Goal: Task Accomplishment & Management: Use online tool/utility

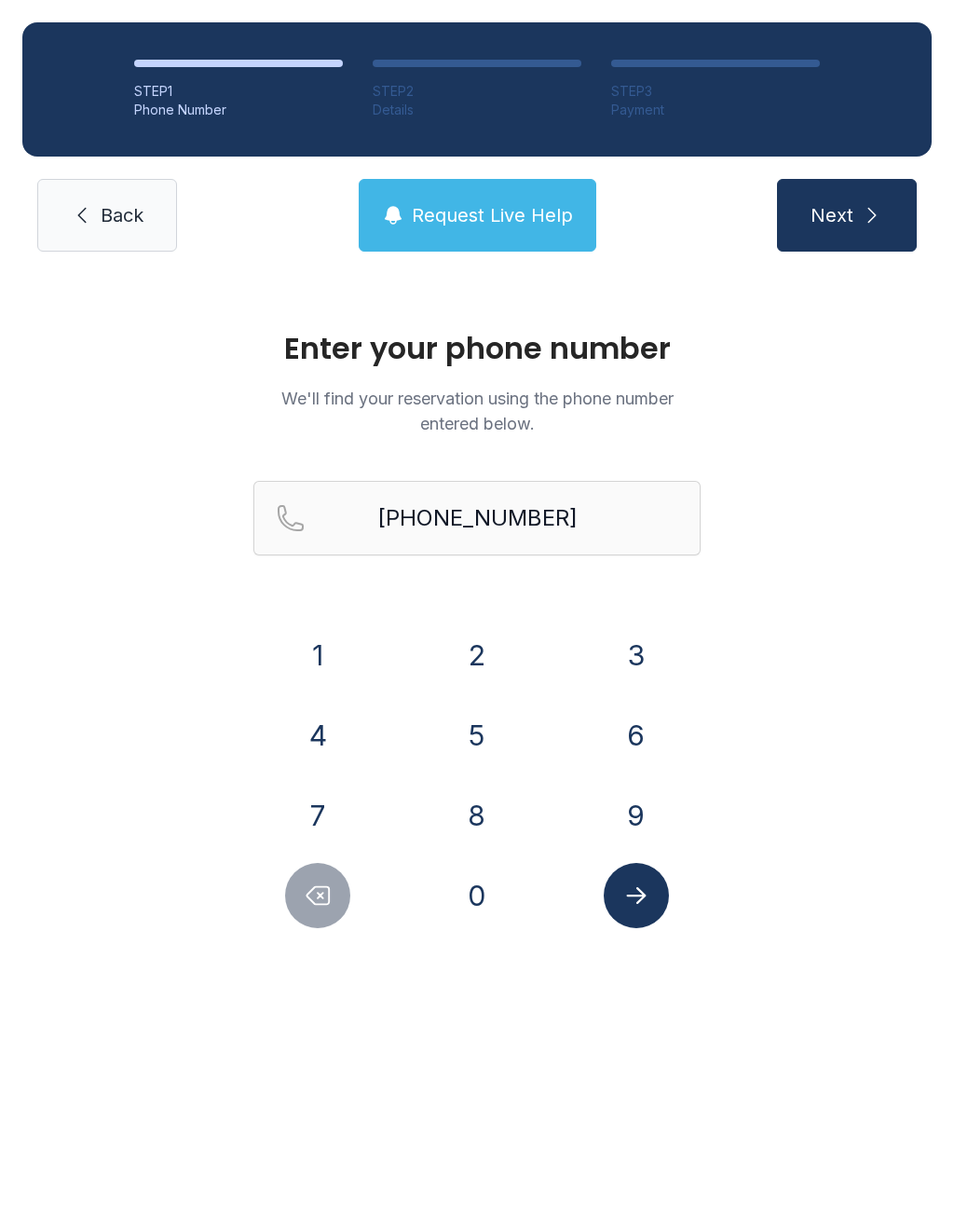
click at [329, 806] on button "7" at bounding box center [318, 815] width 66 height 66
click at [484, 899] on button "0" at bounding box center [477, 895] width 66 height 66
click at [507, 205] on span "Request Live Help" at bounding box center [492, 215] width 161 height 26
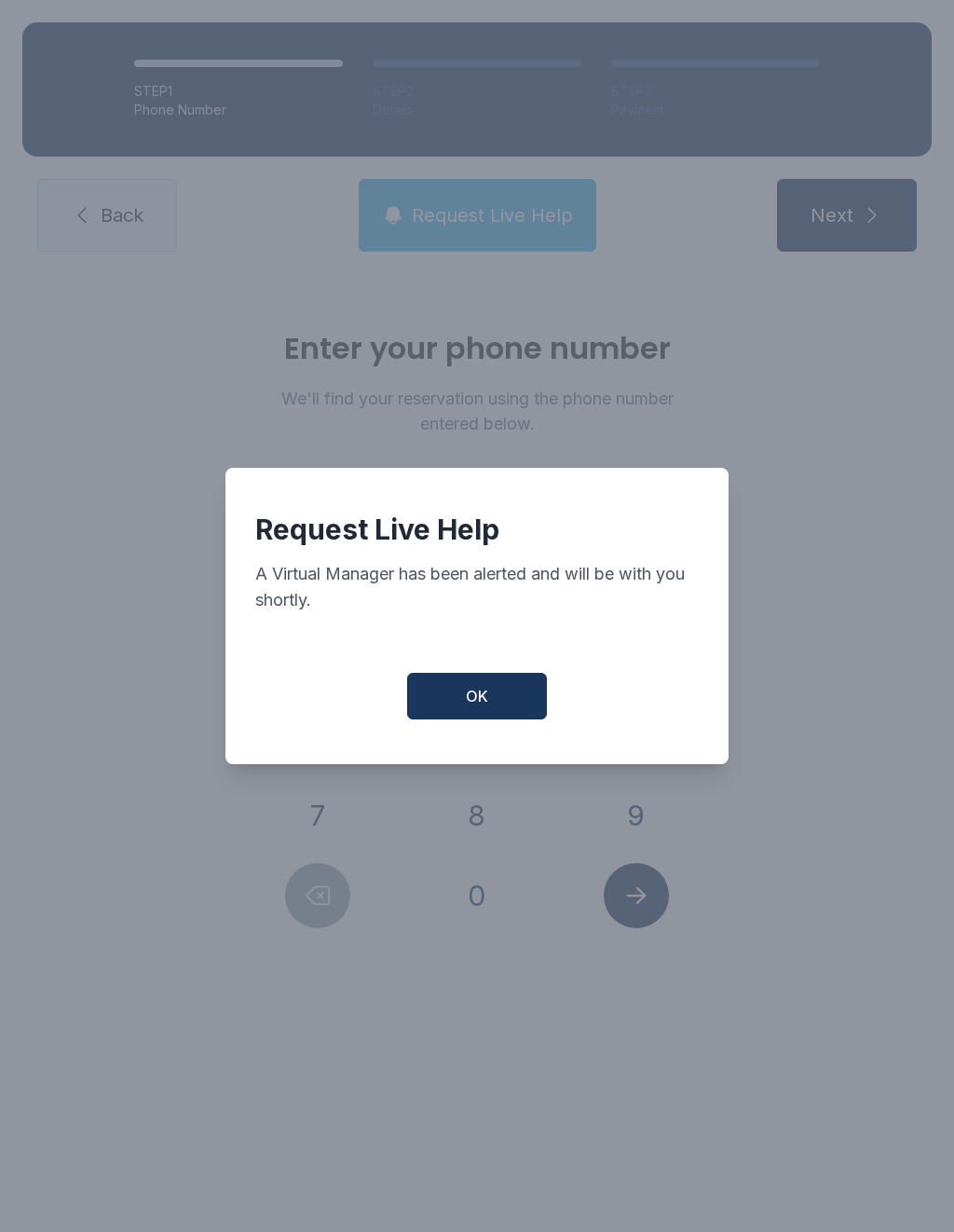
click at [475, 719] on button "OK" at bounding box center [477, 696] width 140 height 47
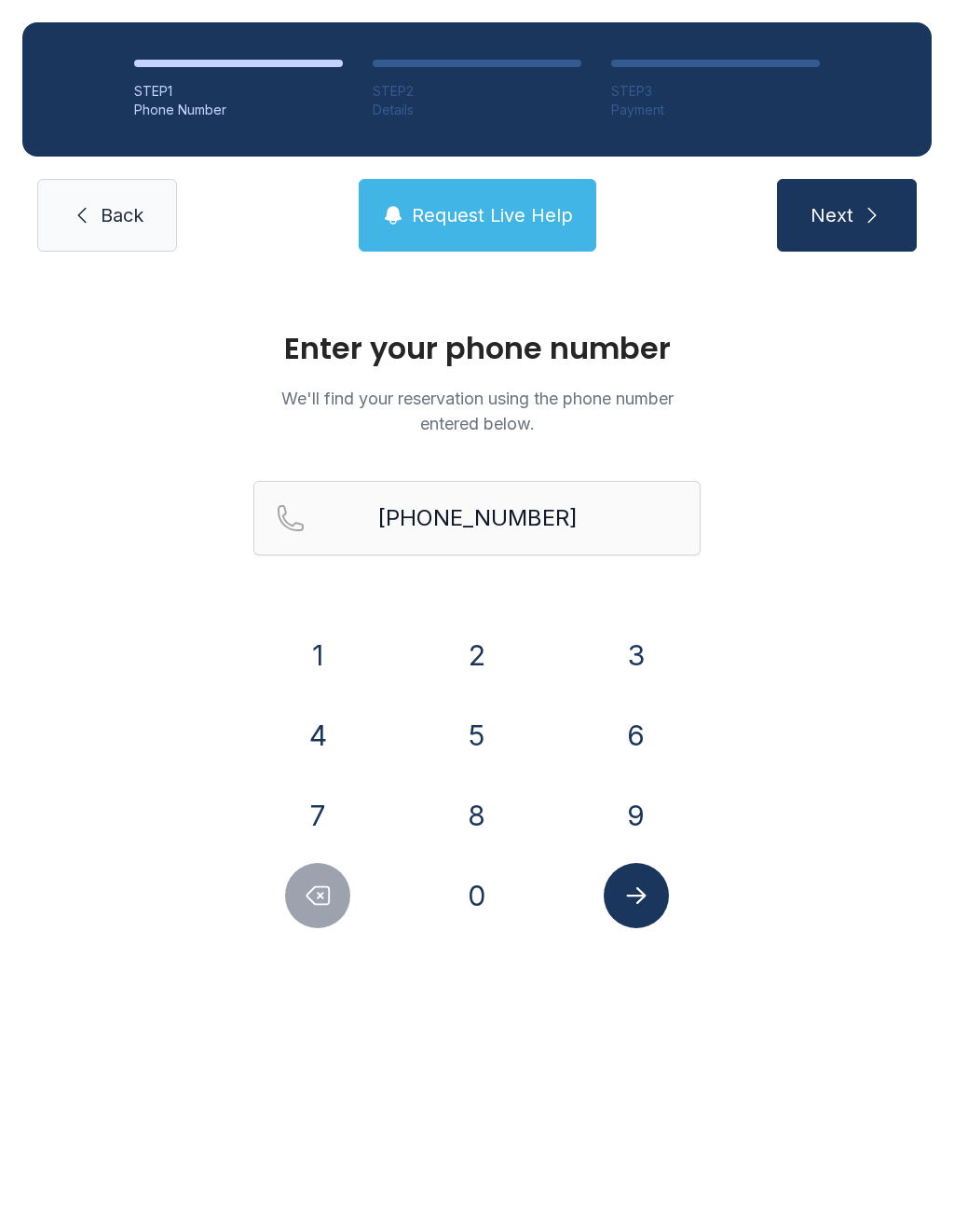
click at [840, 249] on button "Next" at bounding box center [847, 214] width 140 height 72
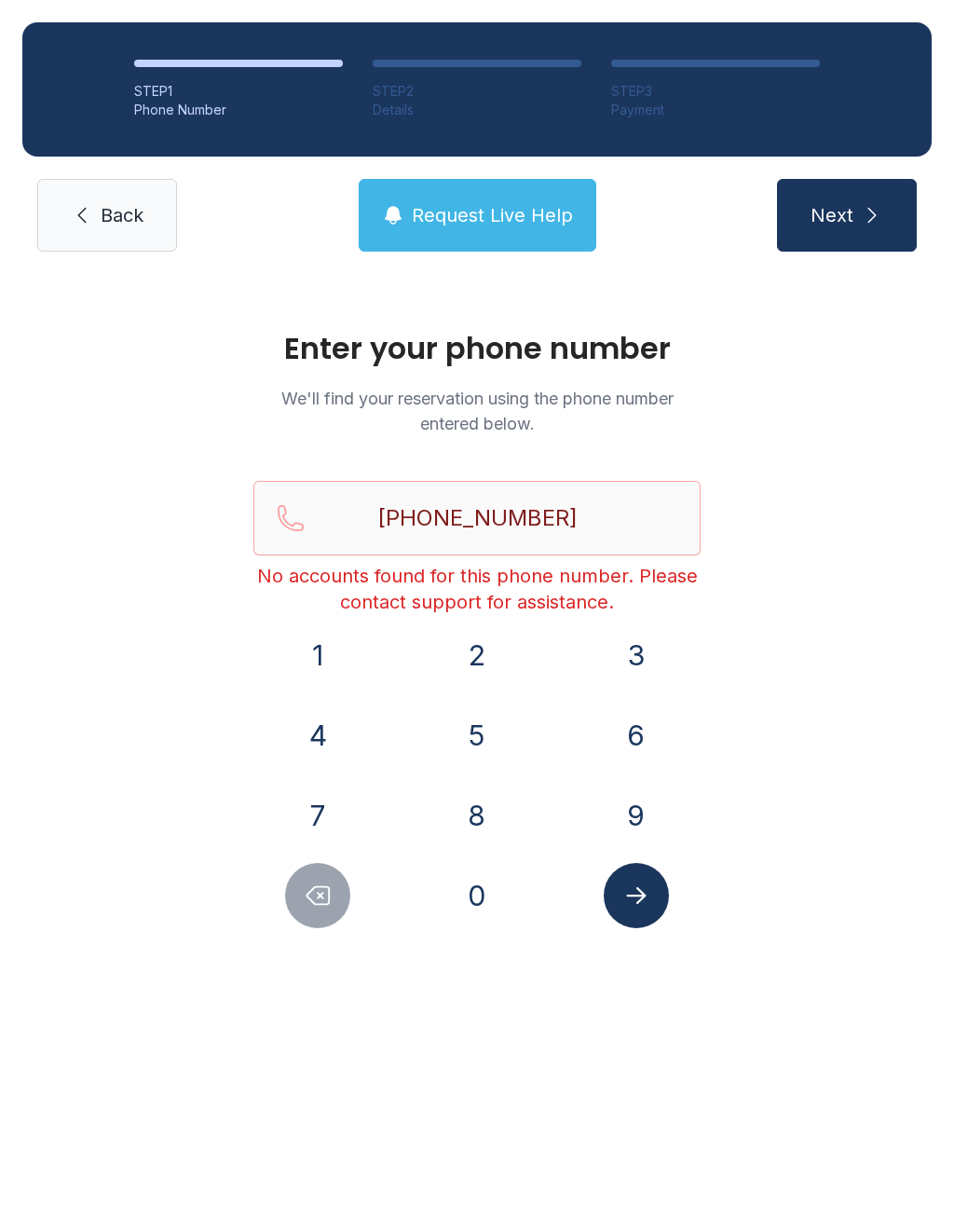
click at [109, 224] on span "Back" at bounding box center [121, 215] width 43 height 26
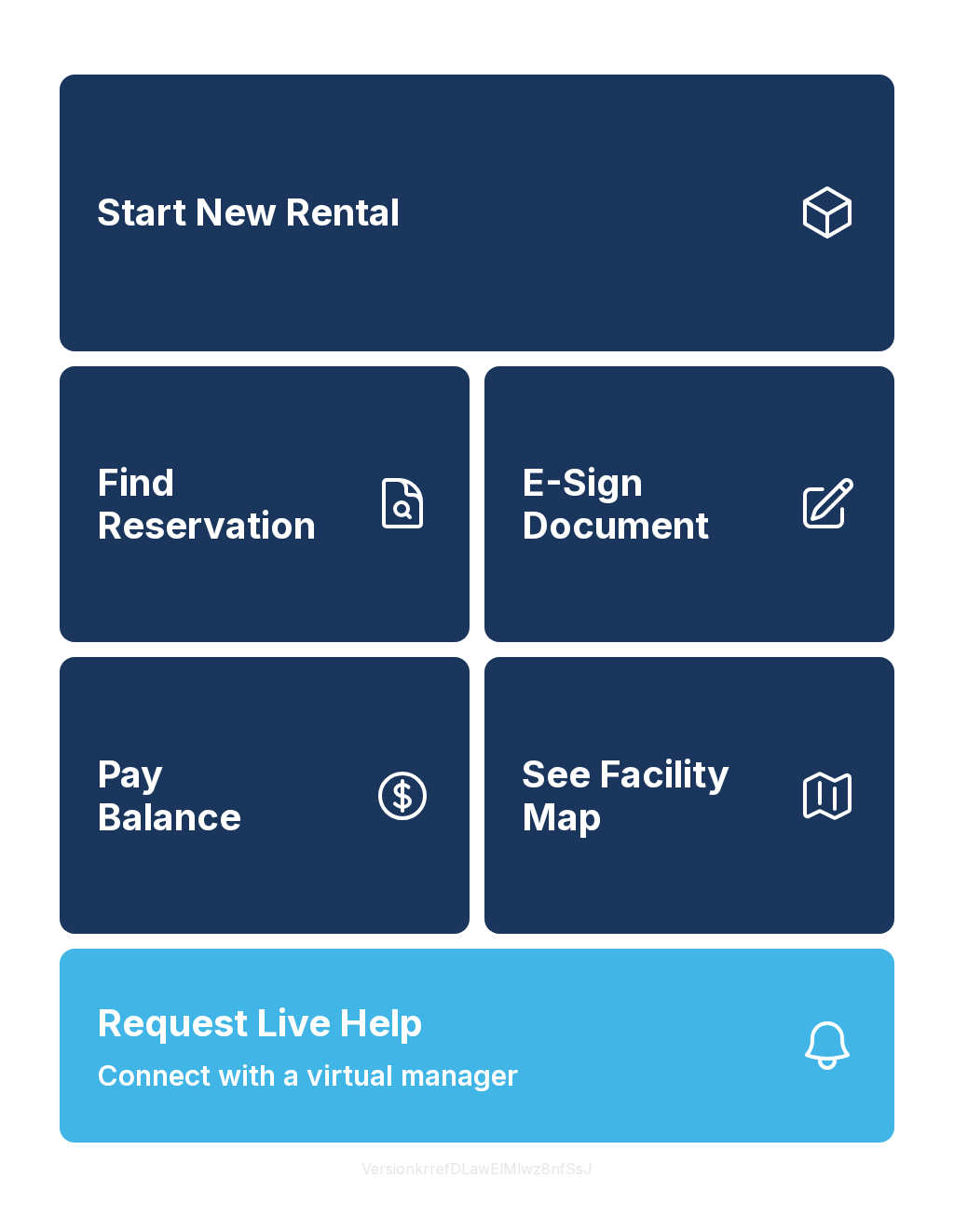
click at [667, 518] on span "E-Sign Document" at bounding box center [652, 503] width 261 height 84
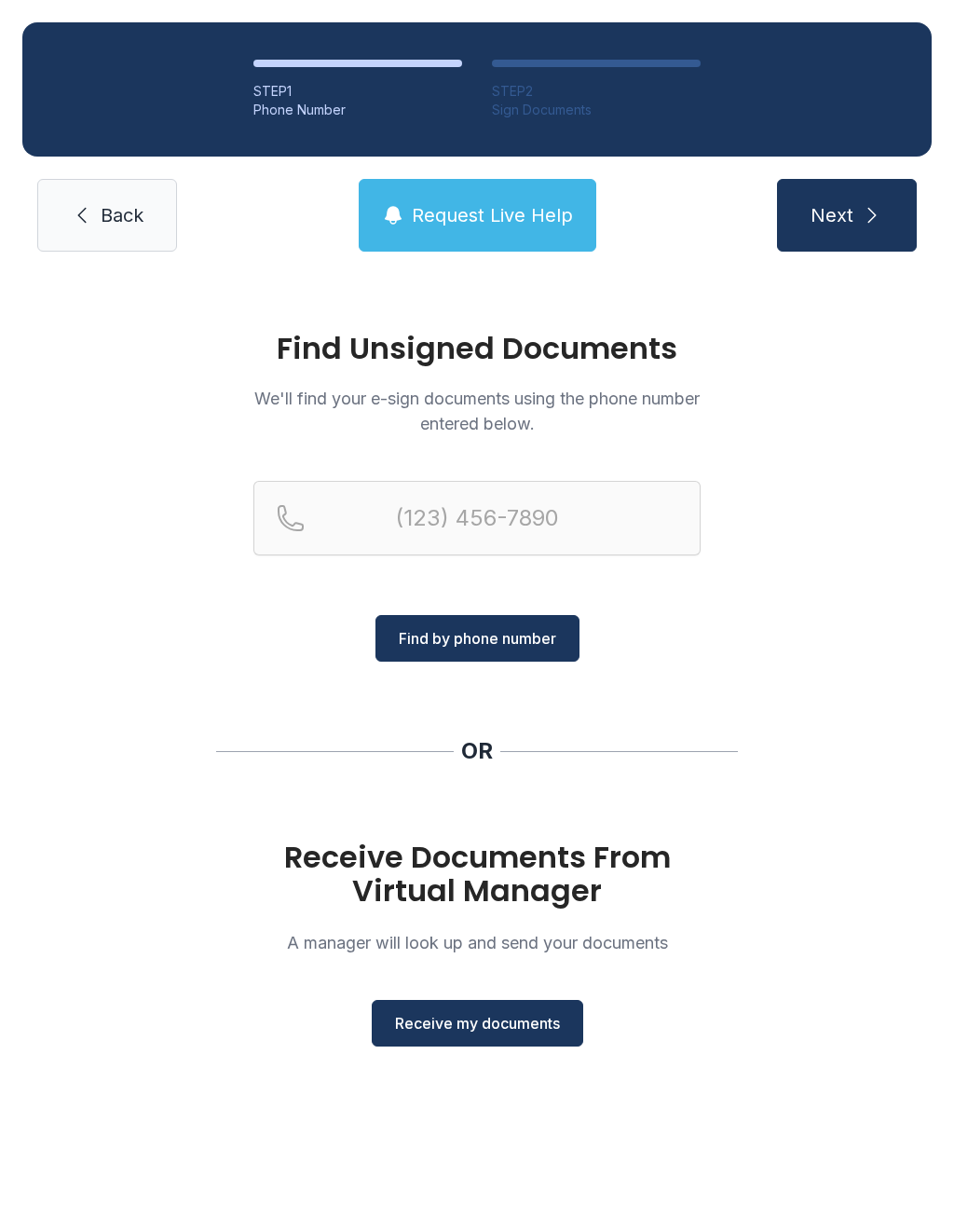
click at [490, 1039] on button "Receive my documents" at bounding box center [477, 1023] width 211 height 47
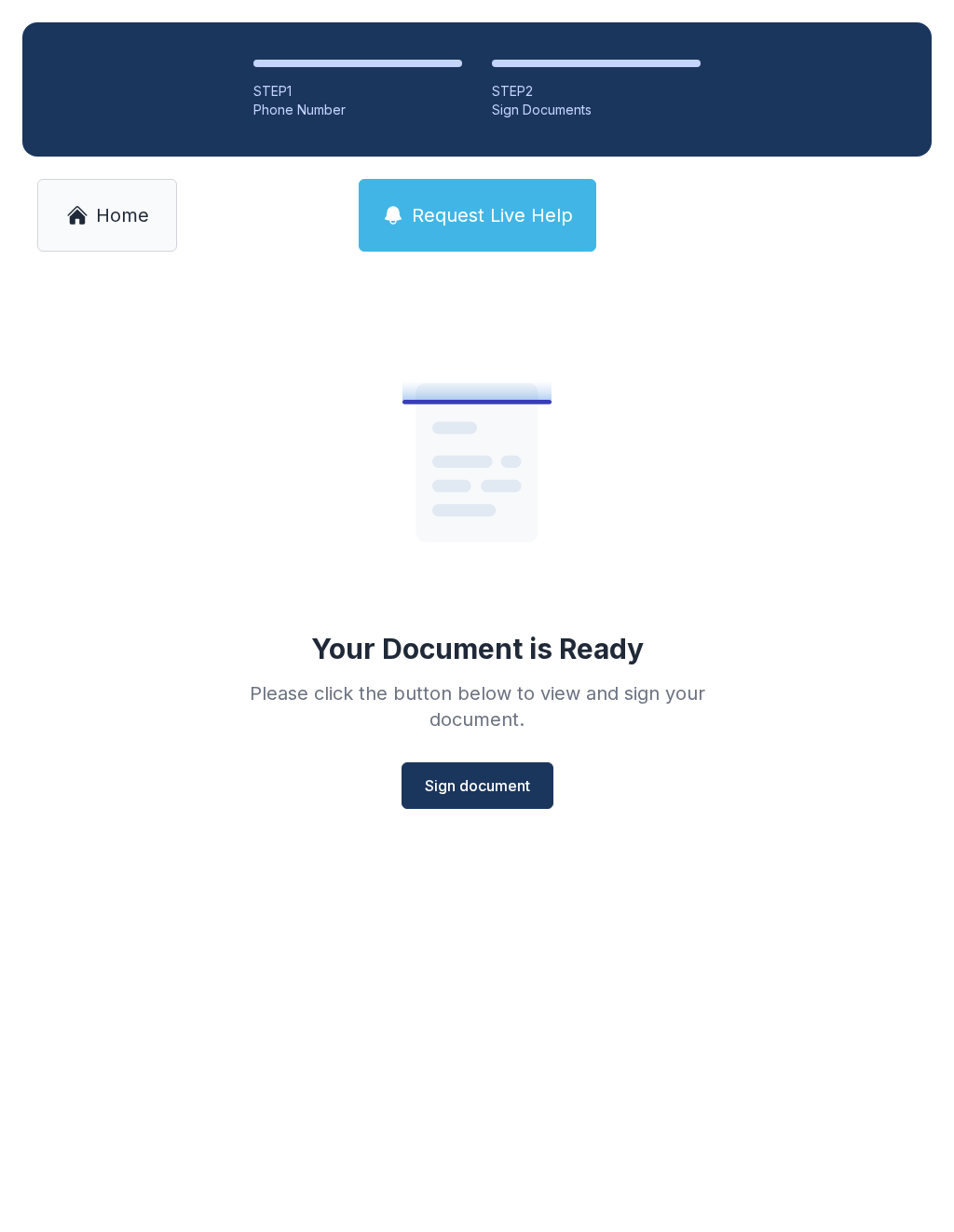
click at [477, 790] on span "Sign document" at bounding box center [477, 785] width 105 height 23
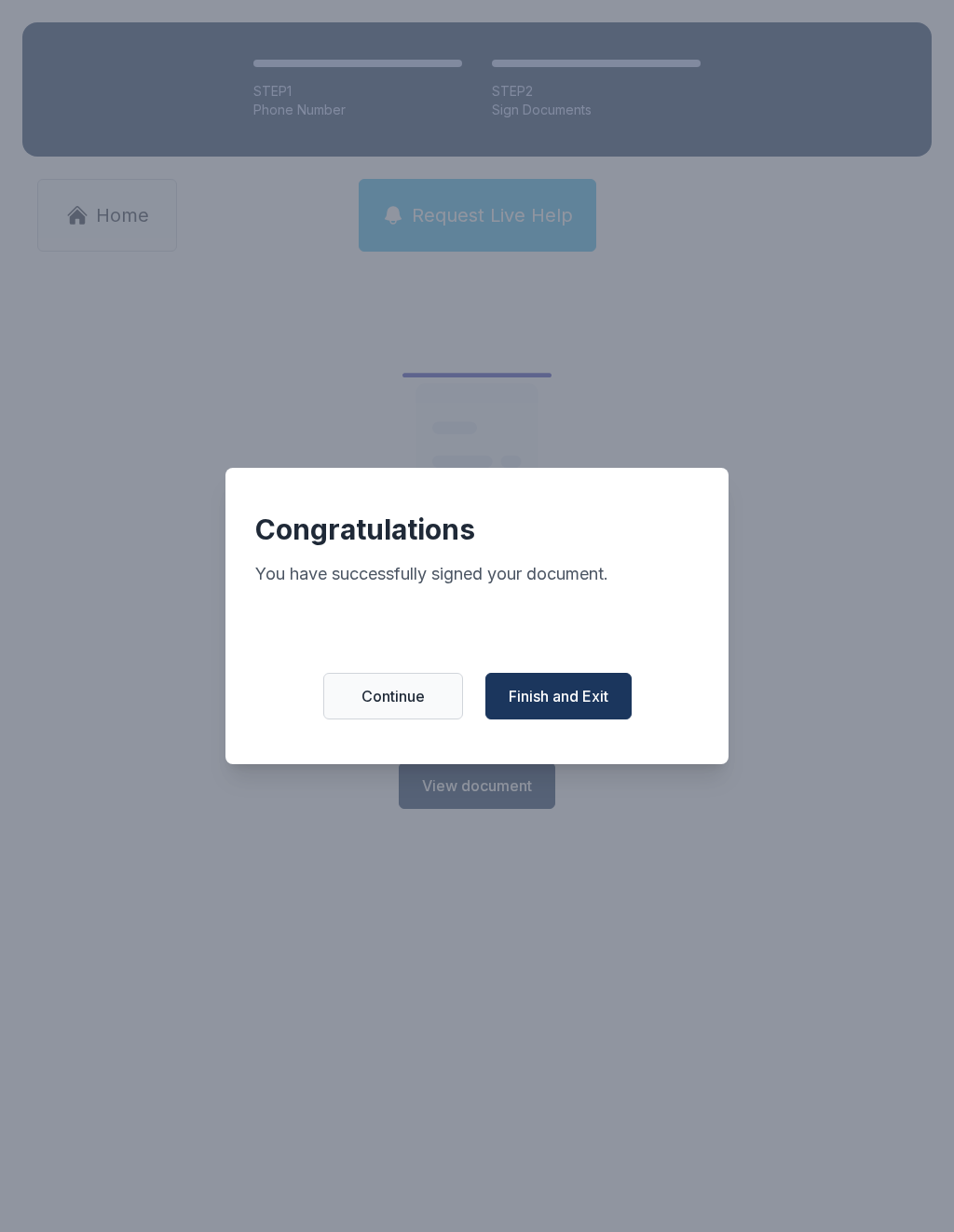
click at [565, 705] on span "Finish and Exit" at bounding box center [558, 696] width 99 height 23
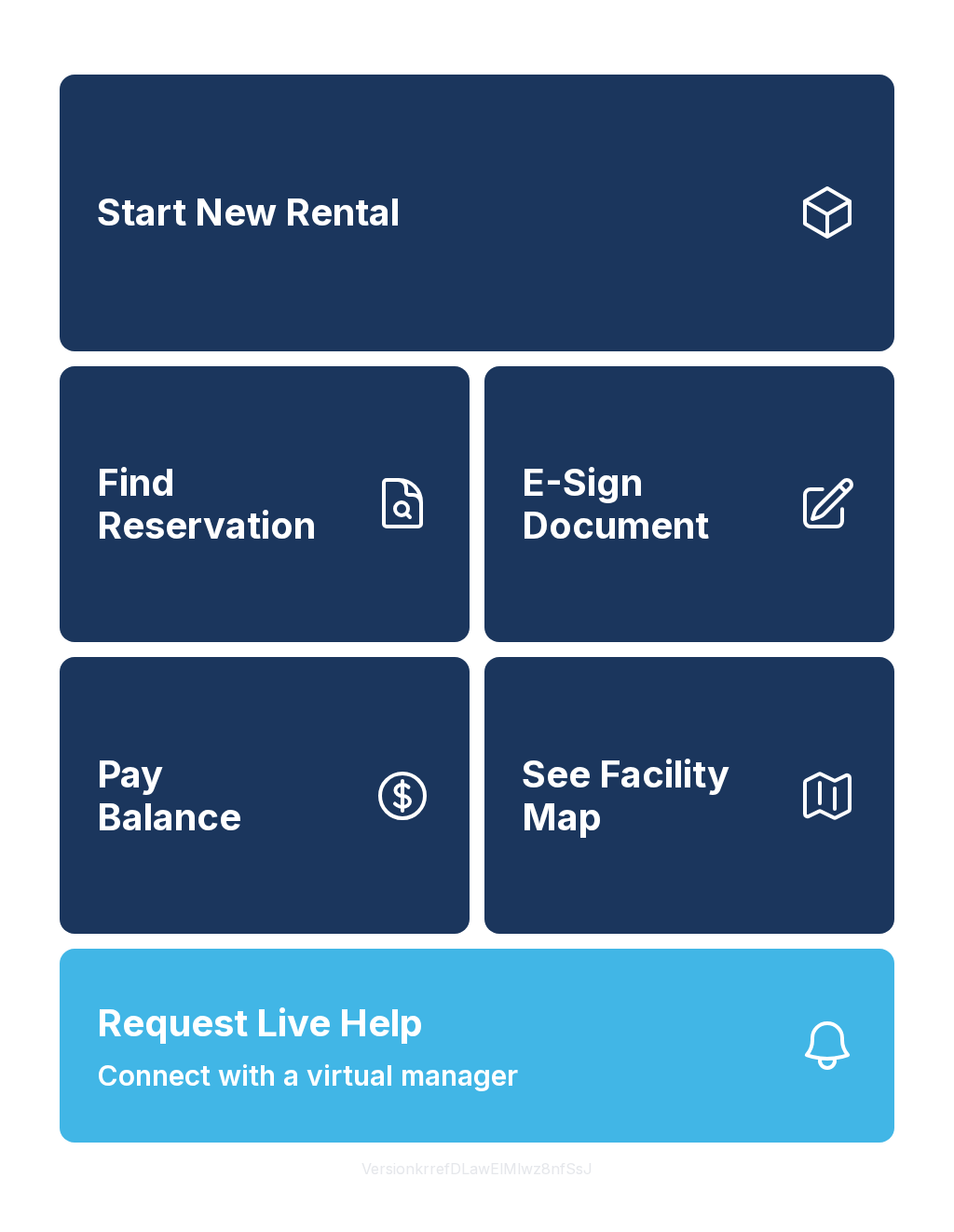
click at [628, 546] on span "E-Sign Document" at bounding box center [652, 503] width 261 height 84
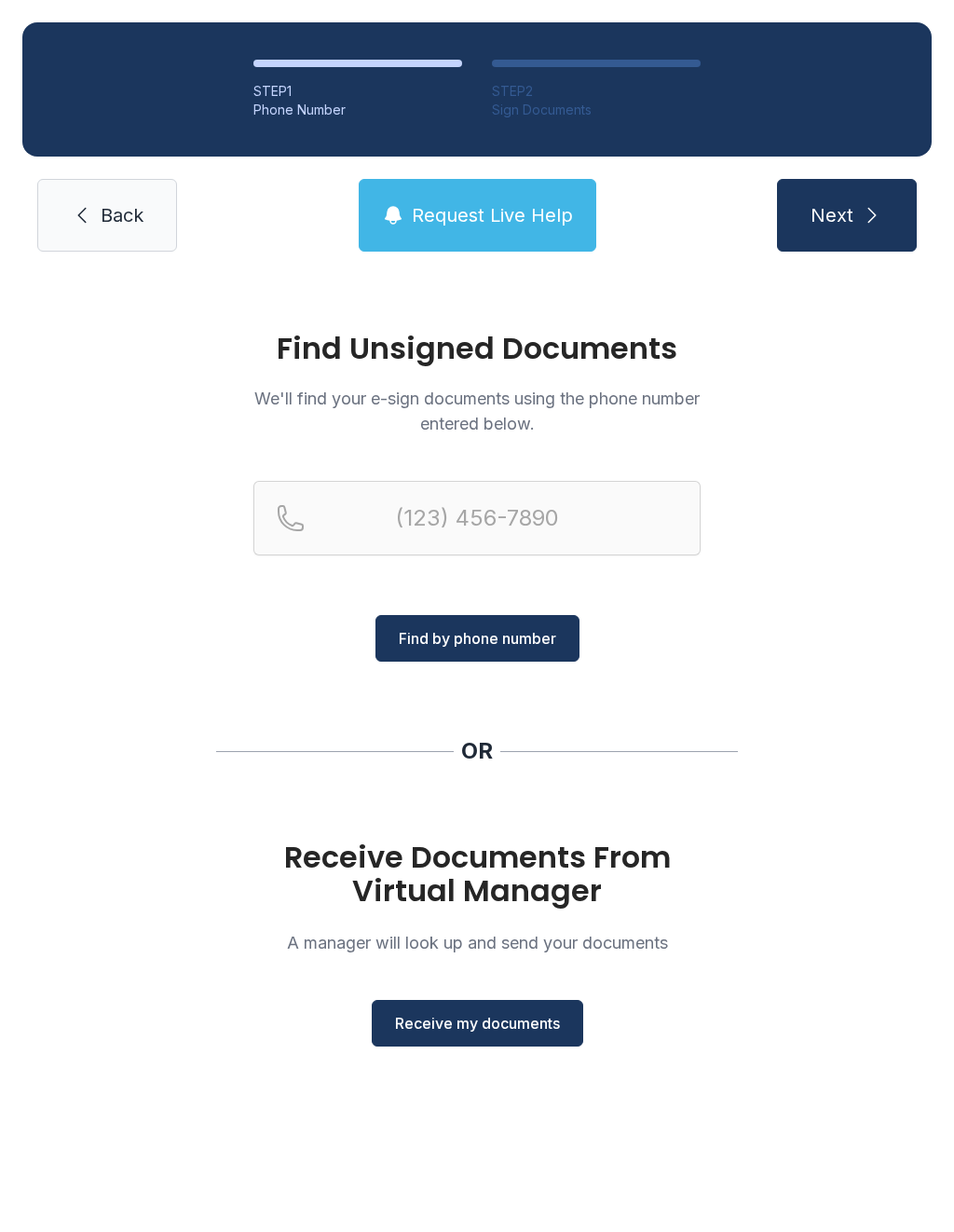
click at [477, 1030] on span "Receive my documents" at bounding box center [477, 1023] width 165 height 23
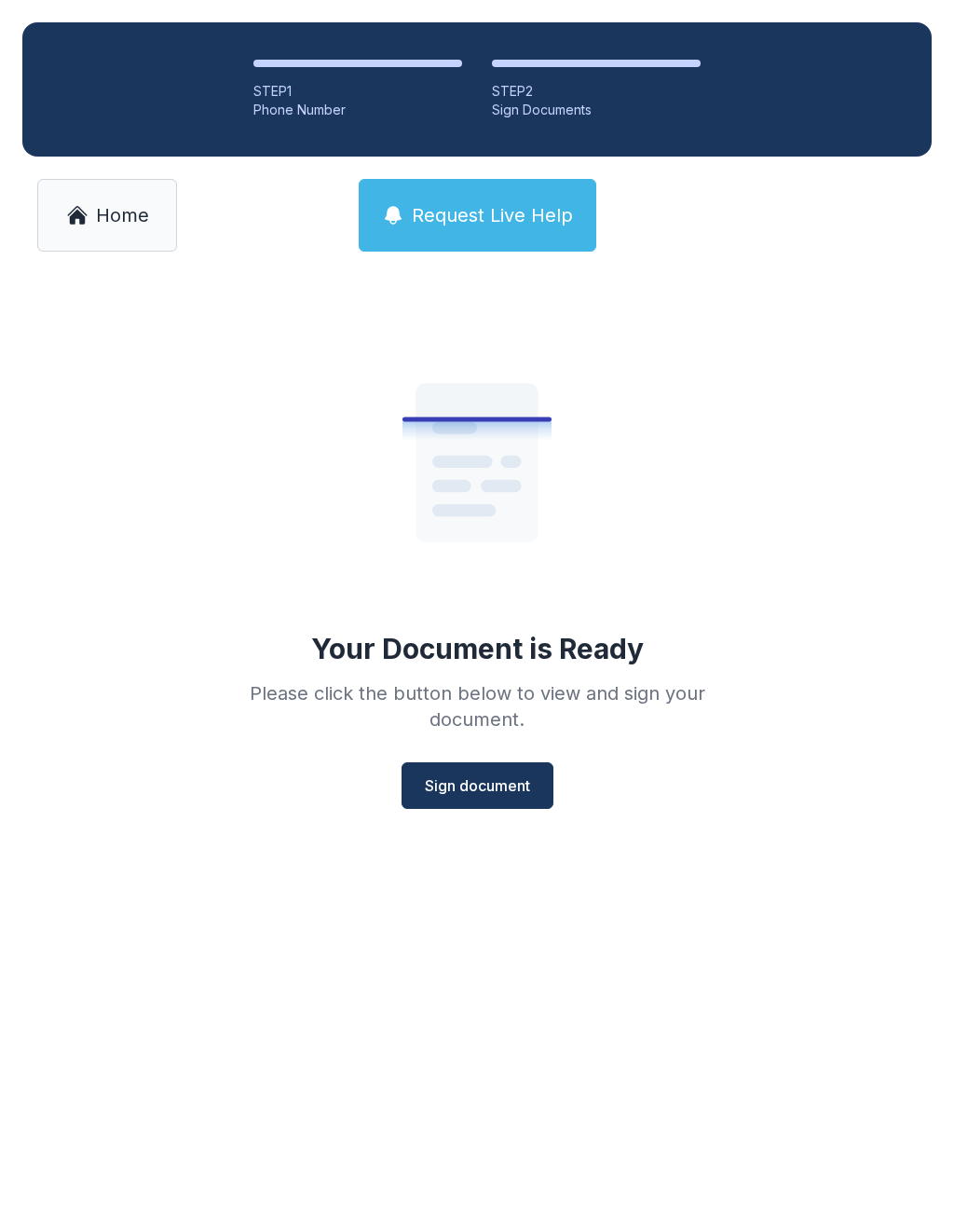
click at [473, 802] on button "Sign document" at bounding box center [477, 785] width 152 height 47
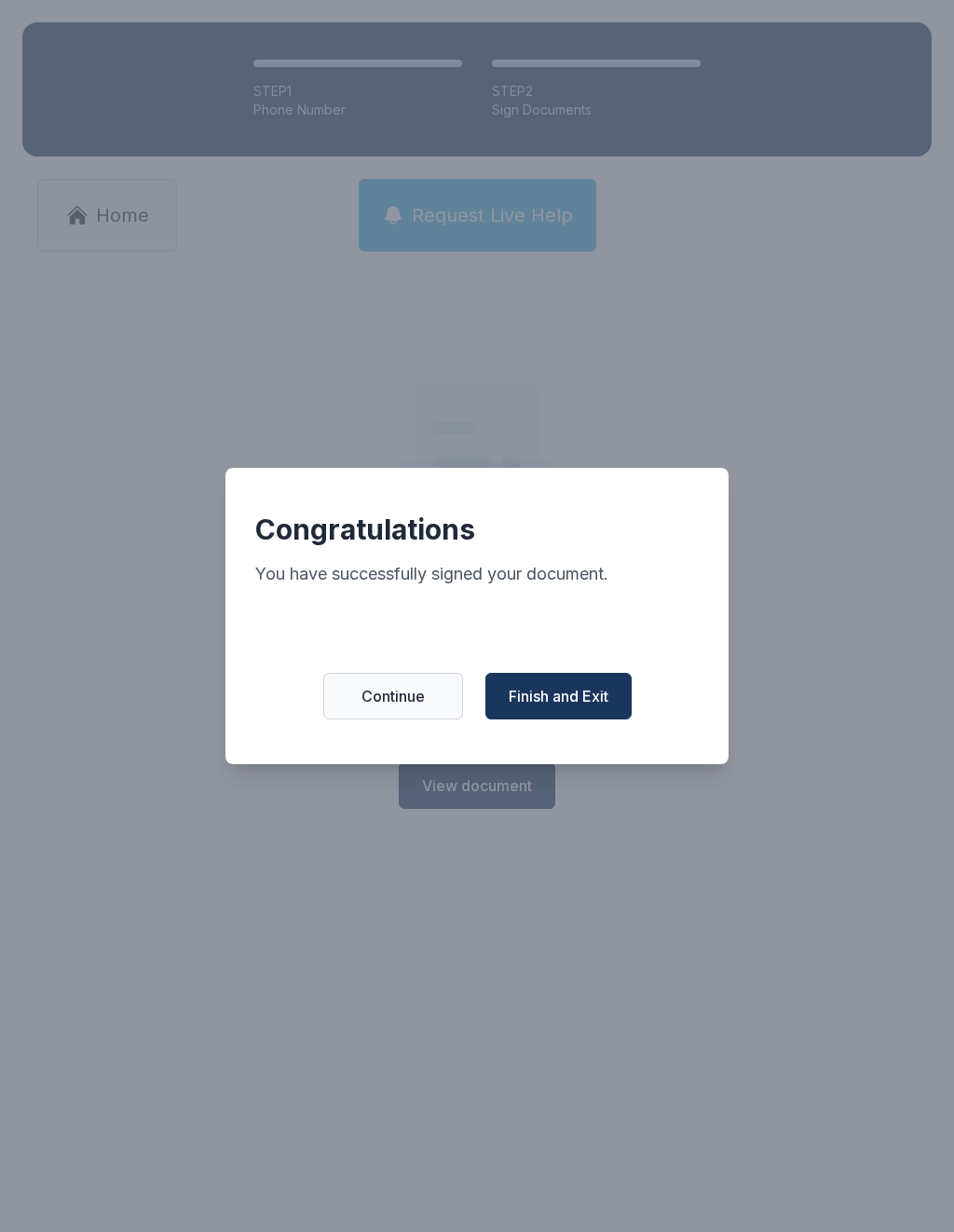
click at [568, 704] on span "Finish and Exit" at bounding box center [558, 696] width 99 height 23
